Goal: Navigation & Orientation: Go to known website

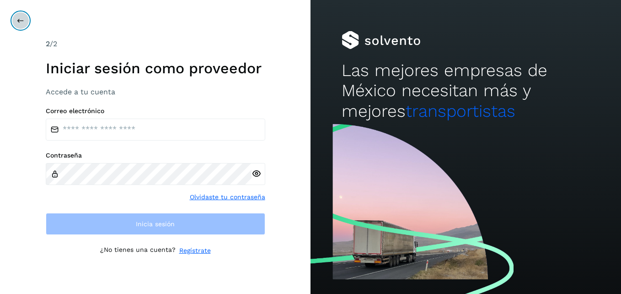
click at [21, 17] on icon at bounding box center [20, 20] width 7 height 7
